Goal: Transaction & Acquisition: Purchase product/service

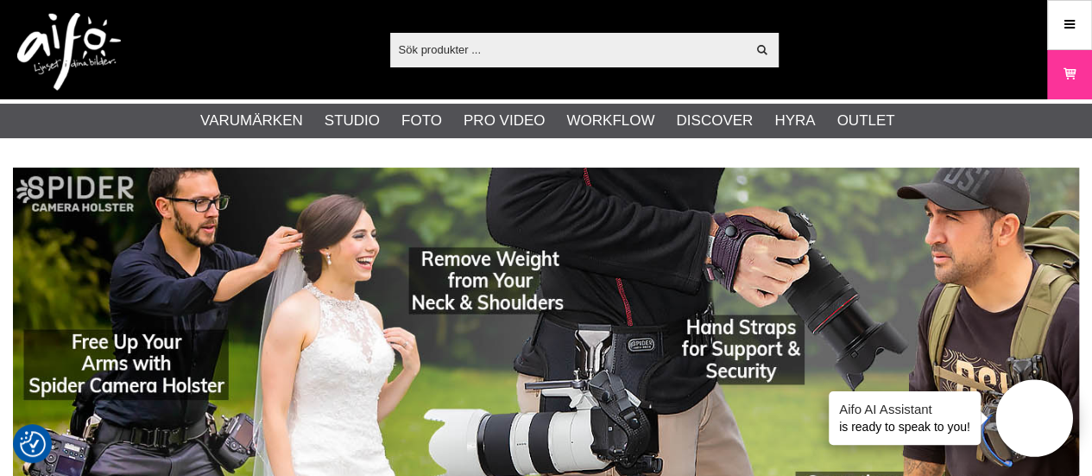
click at [54, 47] on img at bounding box center [69, 52] width 104 height 78
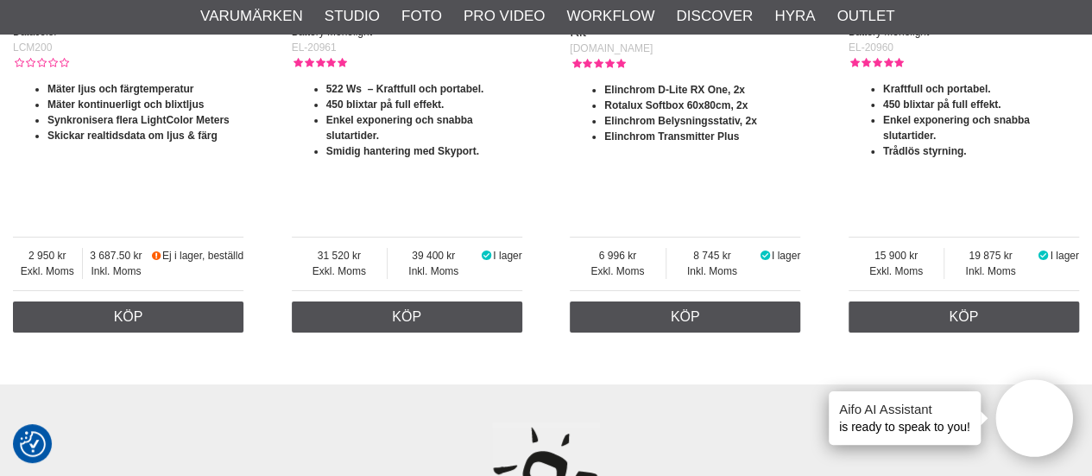
scroll to position [3143, 0]
